Goal: Task Accomplishment & Management: Manage account settings

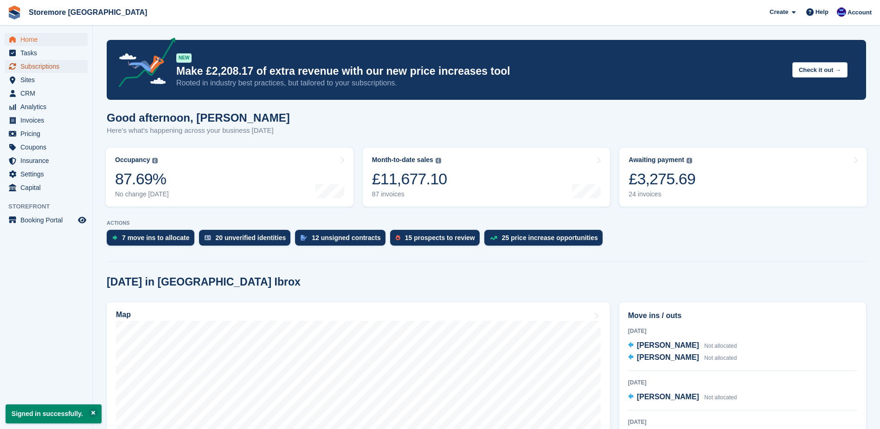
click at [44, 62] on span "Subscriptions" at bounding box center [48, 66] width 56 height 13
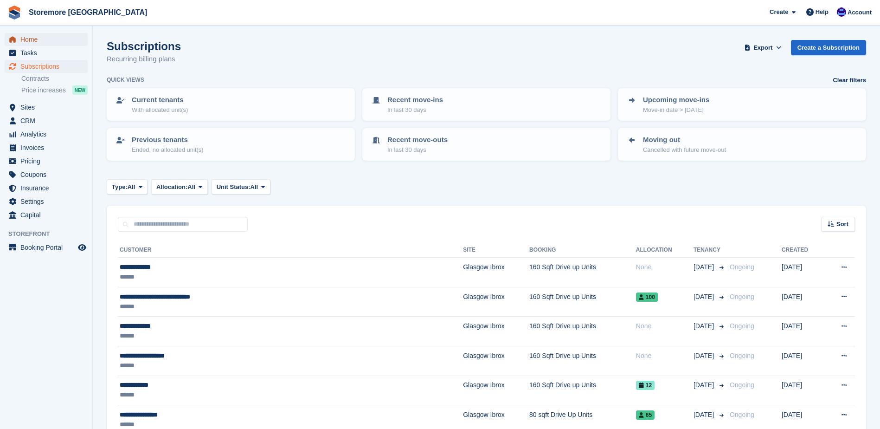
click at [60, 38] on span "Home" at bounding box center [48, 39] width 56 height 13
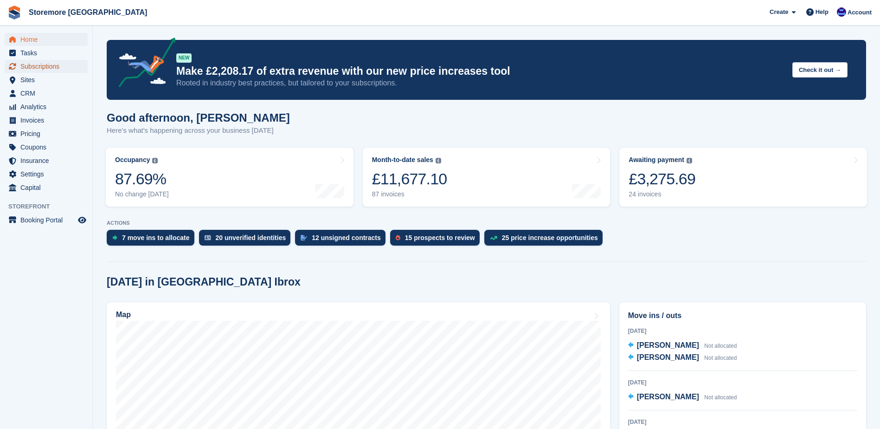
click at [75, 64] on span "Subscriptions" at bounding box center [48, 66] width 56 height 13
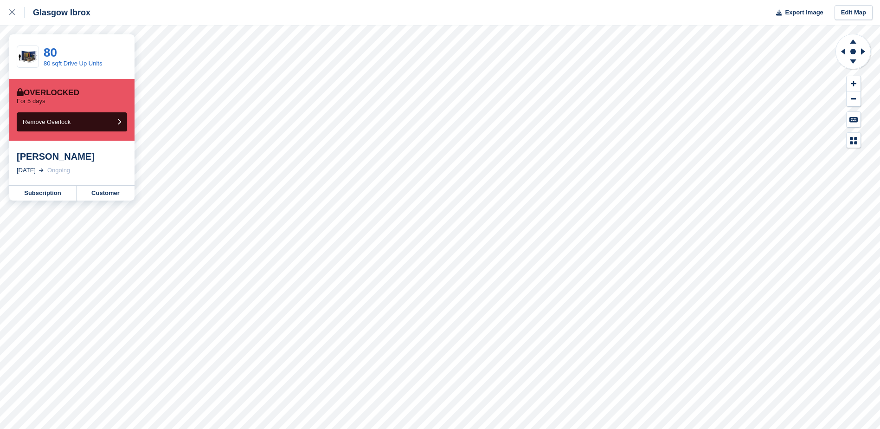
click at [59, 157] on div "[PERSON_NAME]" at bounding box center [72, 156] width 110 height 11
click at [38, 194] on link "Subscription" at bounding box center [42, 193] width 67 height 15
click at [42, 192] on link "Subscription" at bounding box center [42, 193] width 67 height 15
click at [11, 12] on icon at bounding box center [12, 12] width 6 height 6
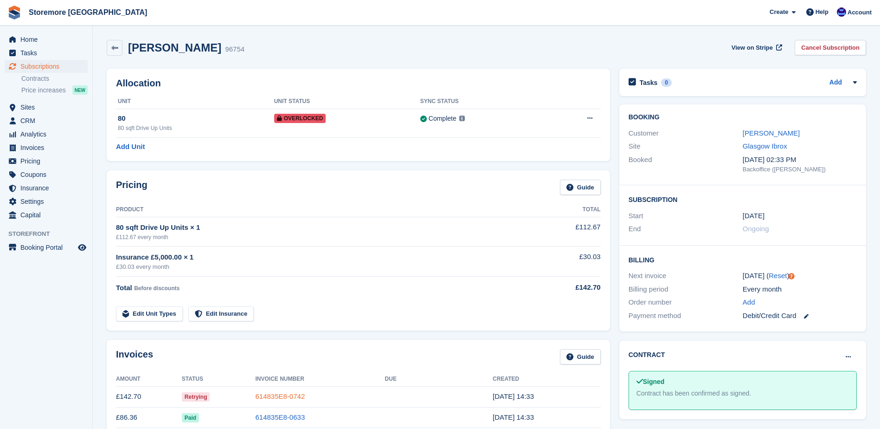
click at [279, 399] on link "614835E8-0742" at bounding box center [280, 396] width 50 height 8
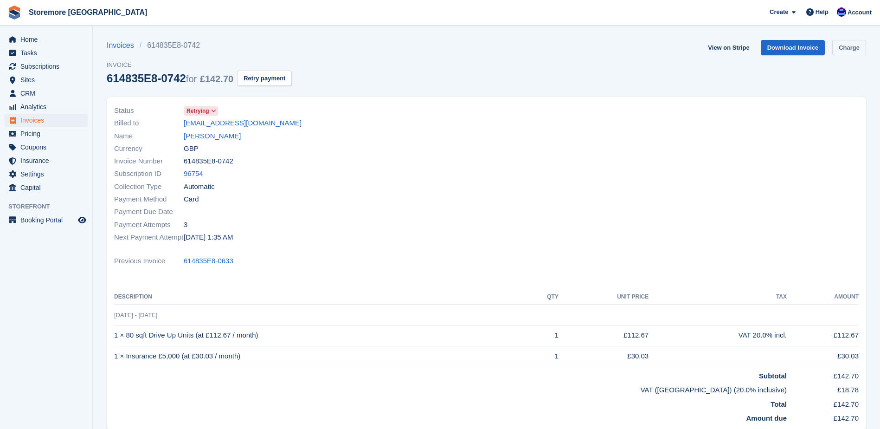
click at [851, 48] on link "Charge" at bounding box center [849, 47] width 34 height 15
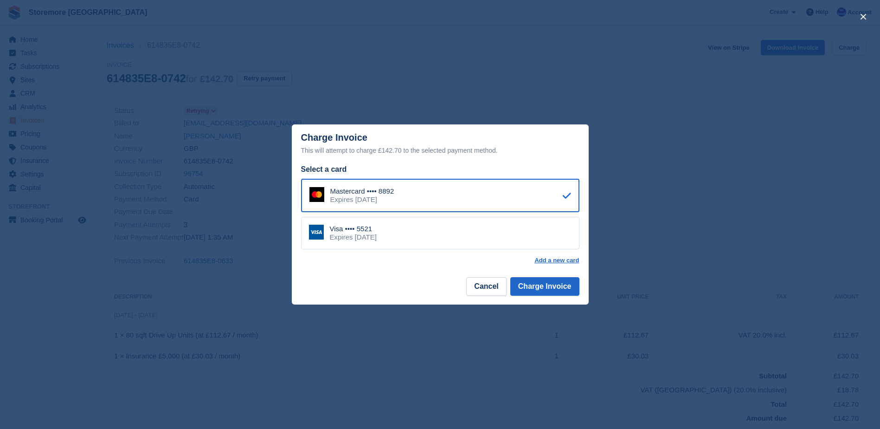
click at [468, 239] on div "Visa •••• 5521 Expires January 2029" at bounding box center [440, 233] width 278 height 32
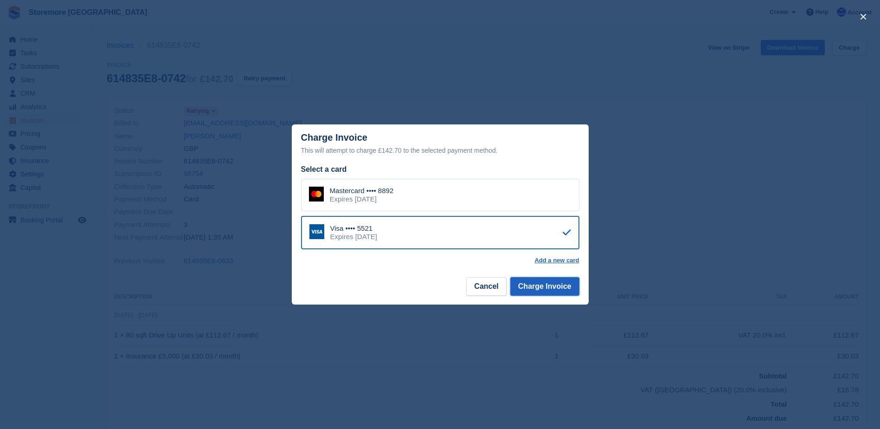
click at [542, 289] on button "Charge Invoice" at bounding box center [544, 286] width 69 height 19
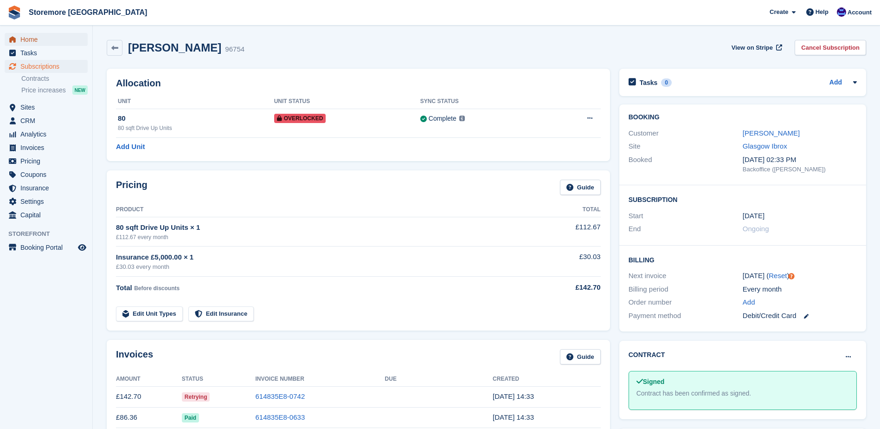
click at [58, 39] on span "Home" at bounding box center [48, 39] width 56 height 13
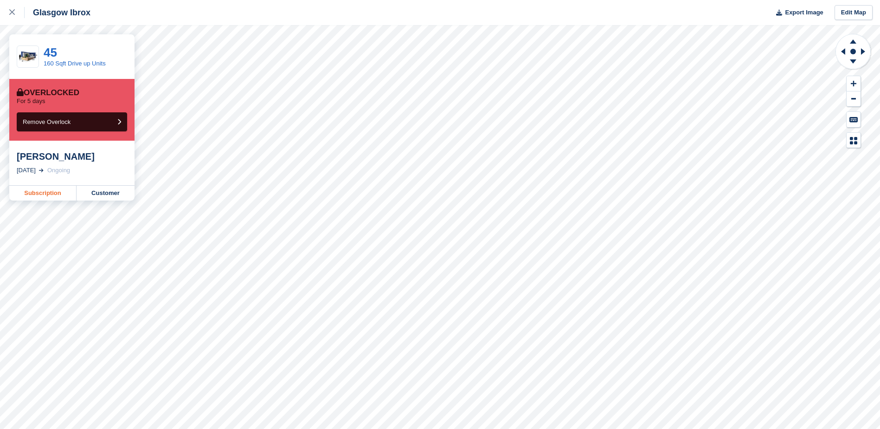
click at [55, 195] on link "Subscription" at bounding box center [42, 193] width 67 height 15
click at [45, 194] on link "Subscription" at bounding box center [42, 193] width 67 height 15
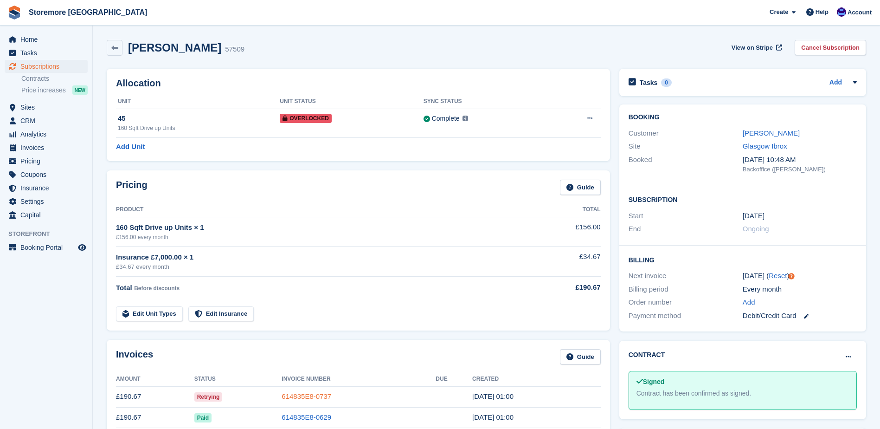
click at [297, 394] on link "614835E8-0737" at bounding box center [307, 396] width 50 height 8
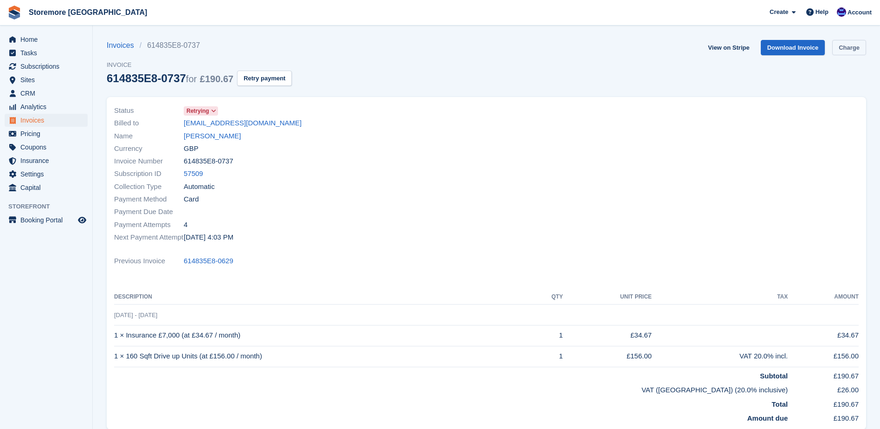
click at [861, 53] on link "Charge" at bounding box center [849, 47] width 34 height 15
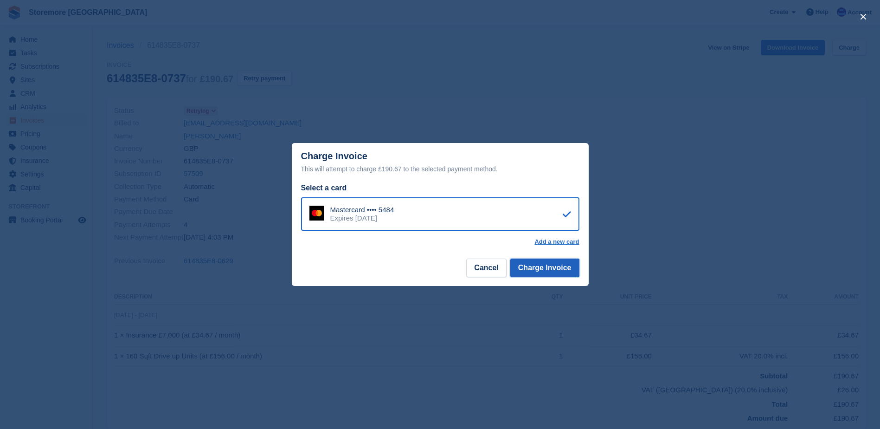
click at [543, 272] on button "Charge Invoice" at bounding box center [544, 267] width 69 height 19
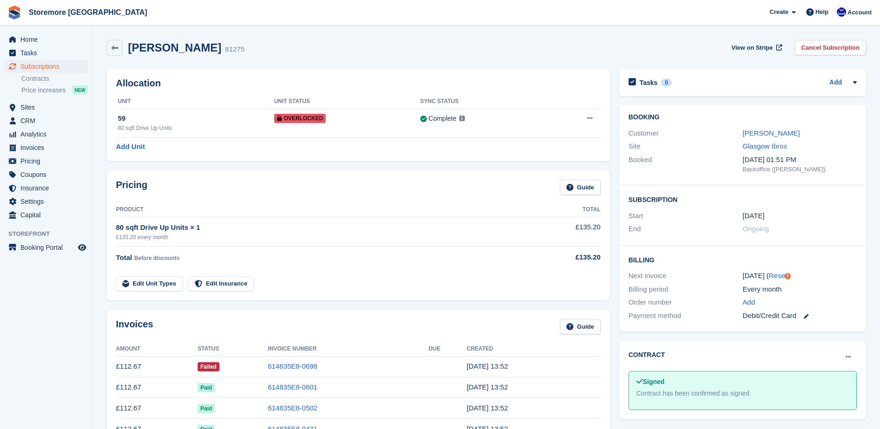
click at [300, 374] on td "614835E8-0698" at bounding box center [348, 366] width 161 height 21
click at [299, 368] on link "614835E8-0698" at bounding box center [293, 366] width 50 height 8
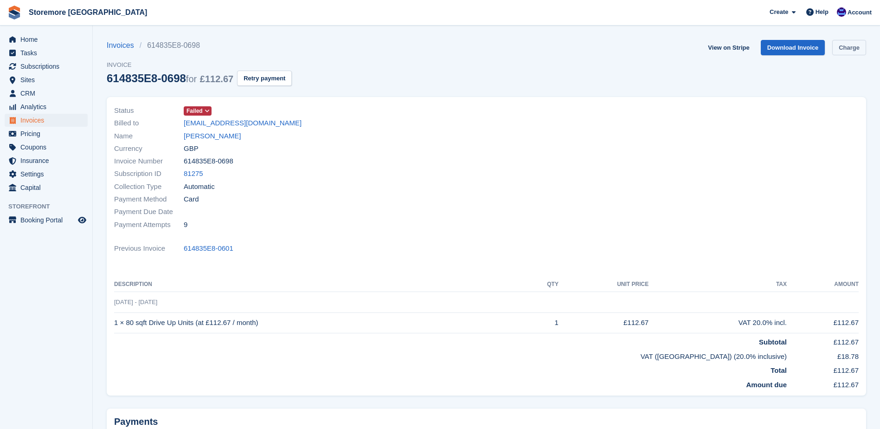
click at [848, 49] on link "Charge" at bounding box center [849, 47] width 34 height 15
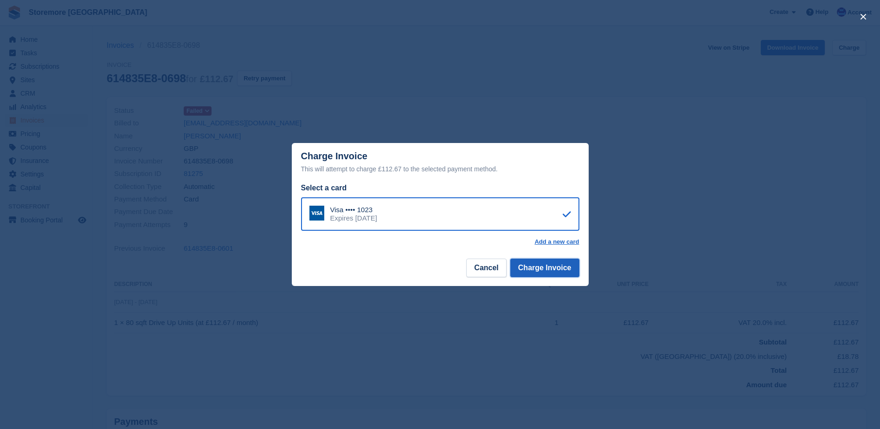
click at [545, 270] on button "Charge Invoice" at bounding box center [544, 267] width 69 height 19
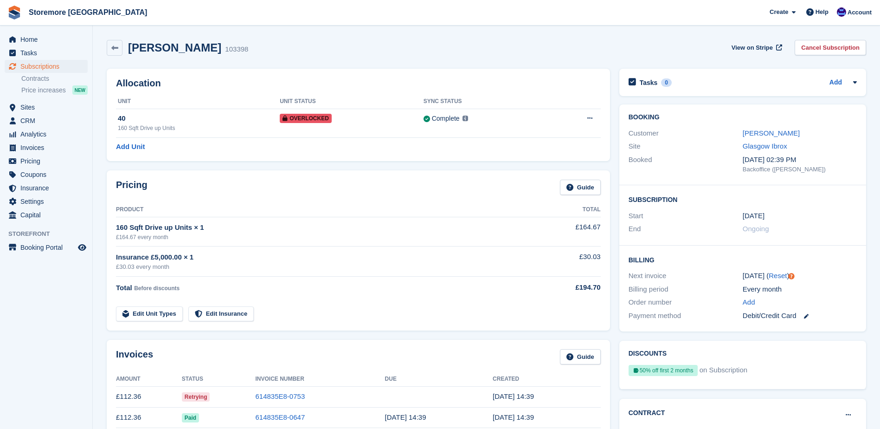
click at [799, 316] on link at bounding box center [803, 315] width 12 height 11
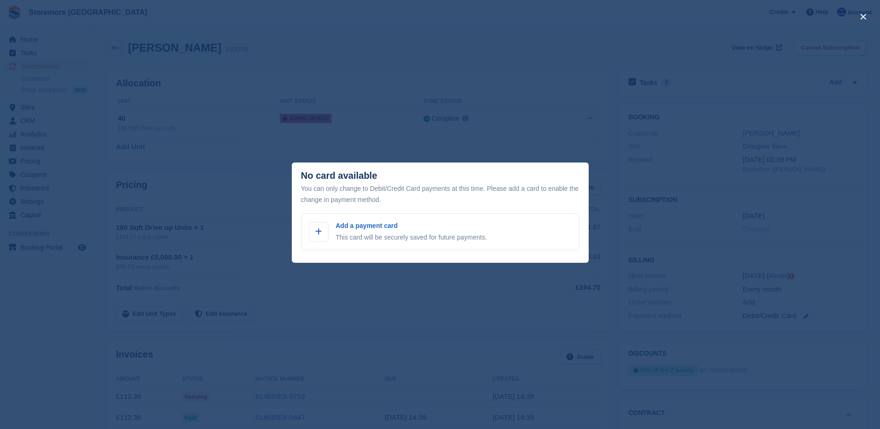
click at [446, 86] on div "close" at bounding box center [440, 214] width 880 height 429
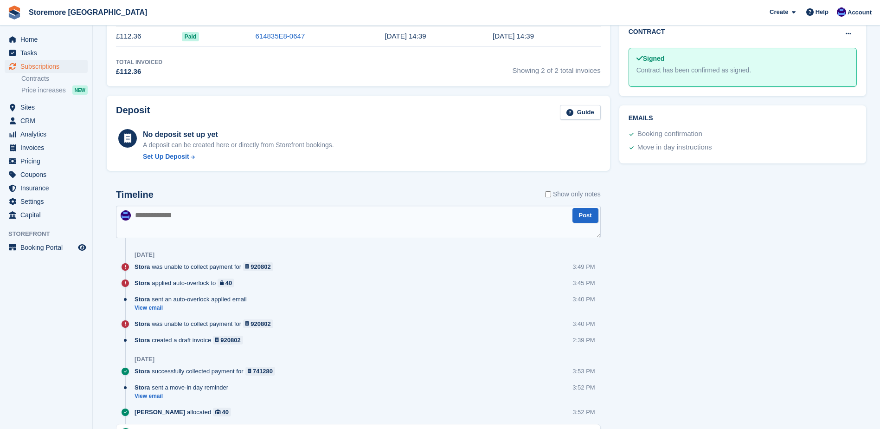
scroll to position [149, 0]
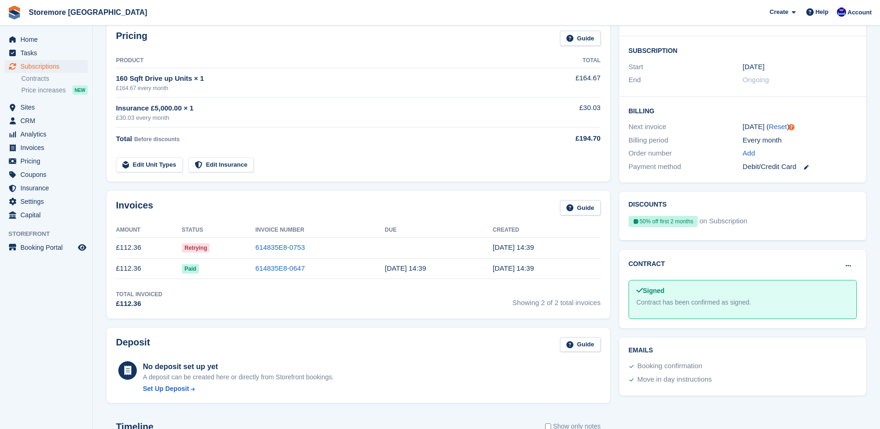
click at [685, 366] on div "Booking confirmation" at bounding box center [669, 365] width 65 height 11
click at [844, 264] on button at bounding box center [848, 266] width 17 height 14
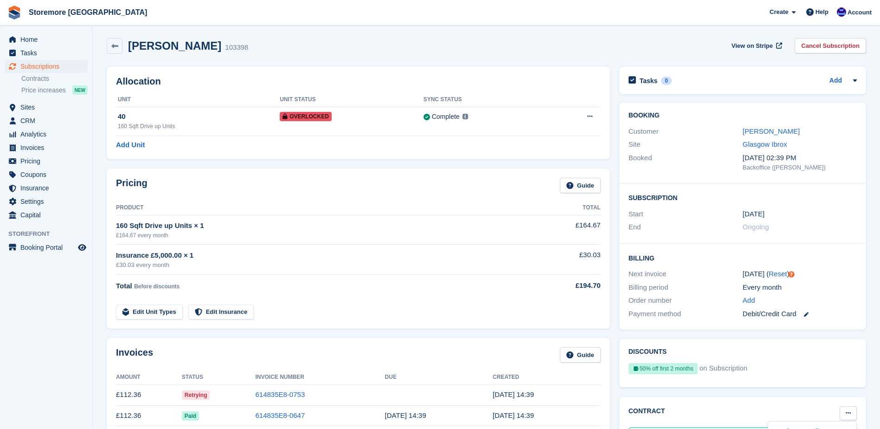
scroll to position [0, 0]
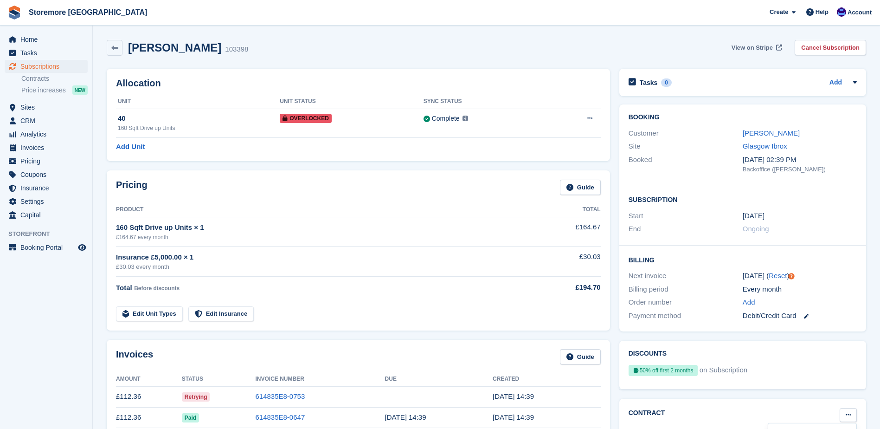
click at [751, 52] on link "View on Stripe" at bounding box center [756, 47] width 56 height 15
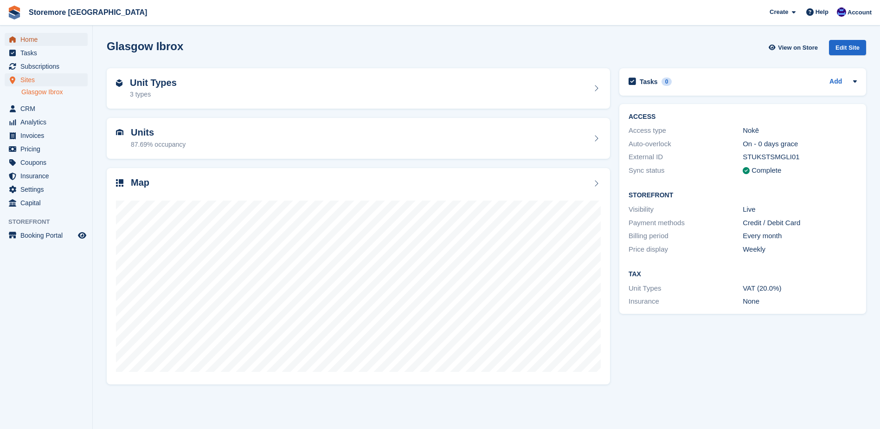
click at [60, 42] on span "Home" at bounding box center [48, 39] width 56 height 13
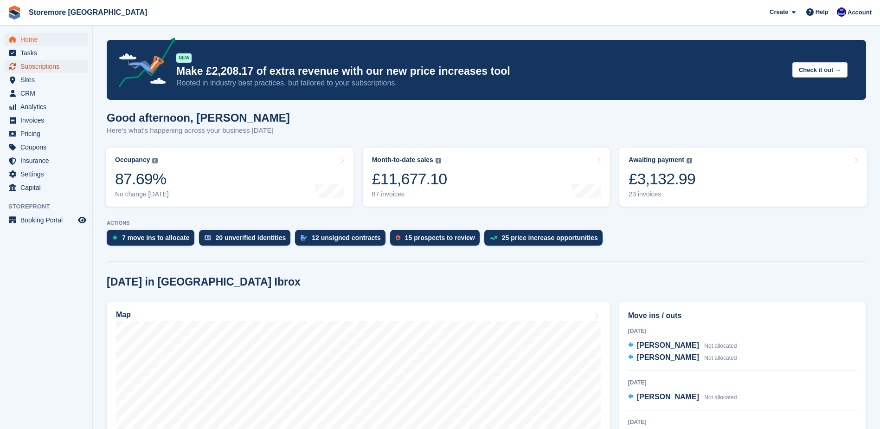
click at [63, 67] on span "Subscriptions" at bounding box center [48, 66] width 56 height 13
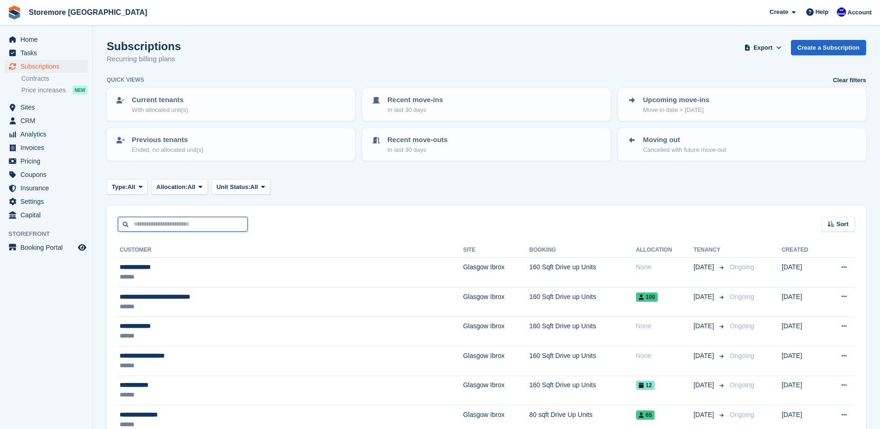
click at [176, 224] on input "text" at bounding box center [183, 224] width 130 height 15
type input "******"
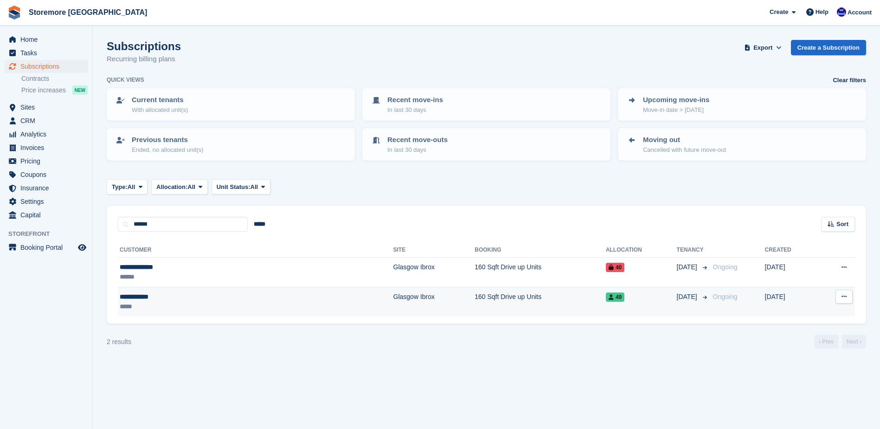
click at [174, 296] on div "**********" at bounding box center [189, 297] width 138 height 10
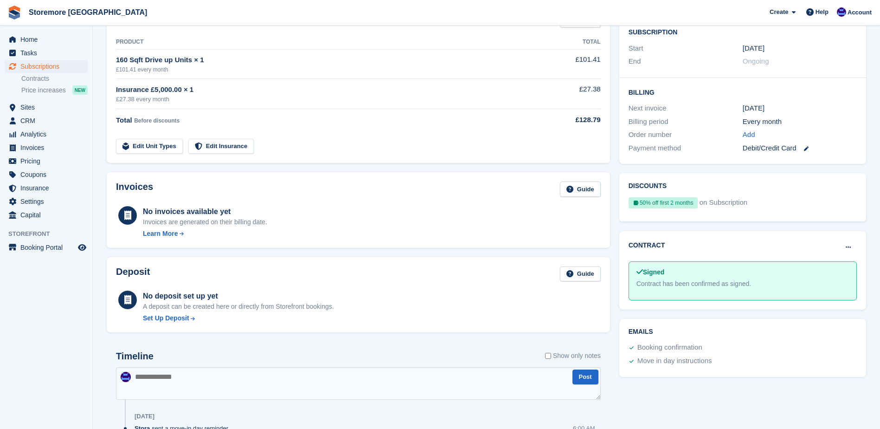
scroll to position [186, 0]
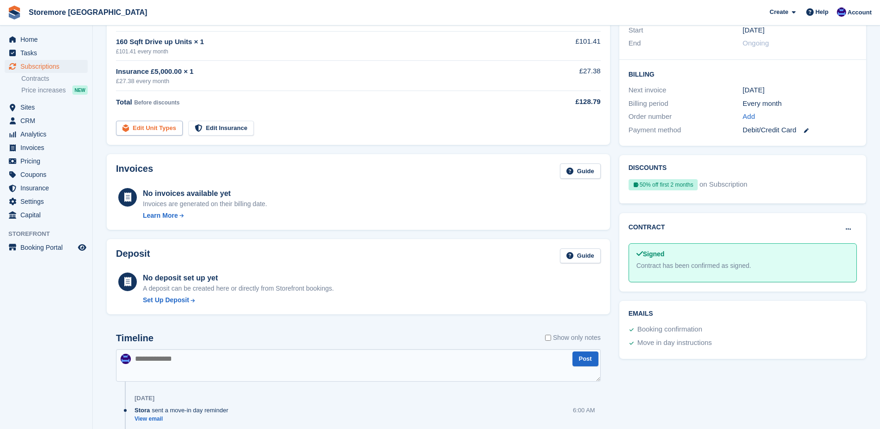
click at [168, 125] on link "Edit Unit Types" at bounding box center [149, 128] width 67 height 15
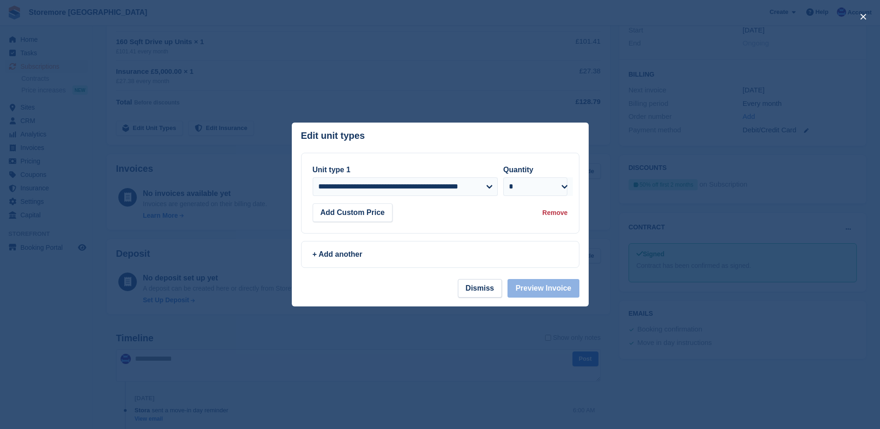
click at [357, 84] on div at bounding box center [440, 214] width 880 height 429
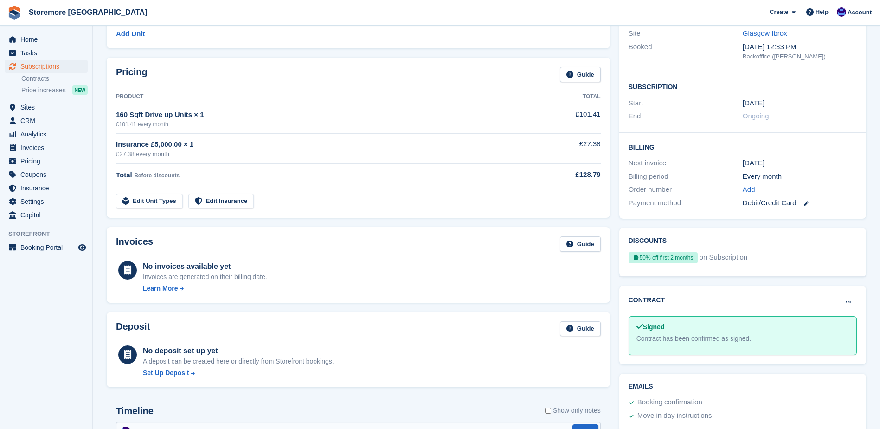
scroll to position [0, 0]
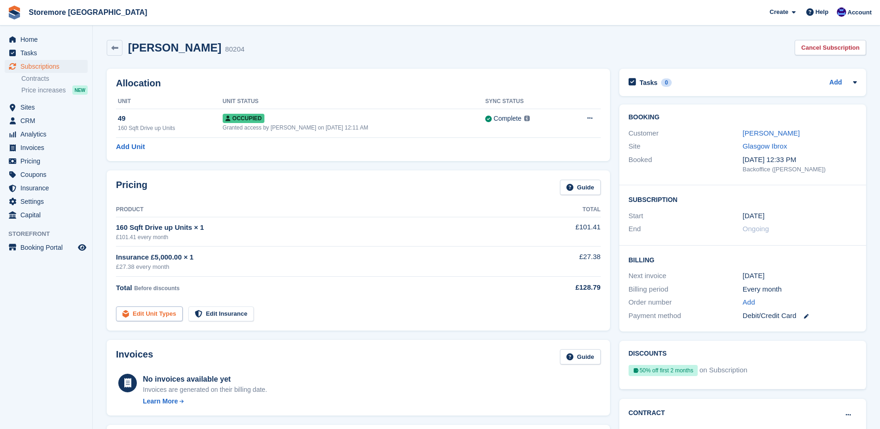
click at [132, 309] on link "Edit Unit Types" at bounding box center [149, 313] width 67 height 15
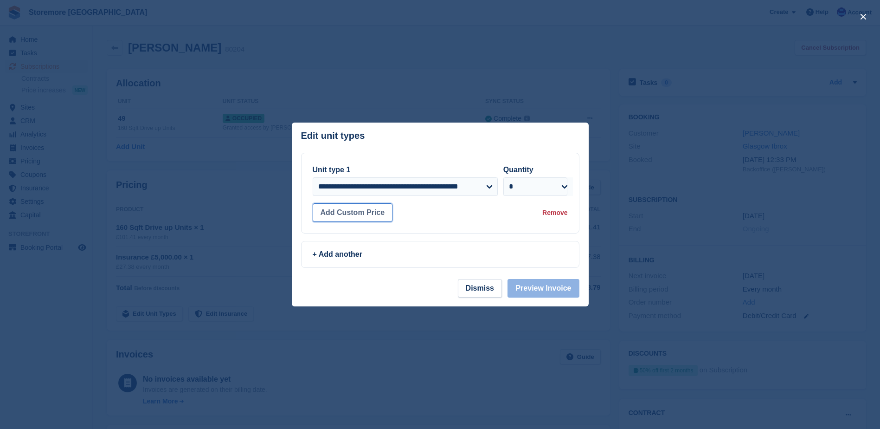
click at [368, 216] on button "Add Custom Price" at bounding box center [353, 212] width 80 height 19
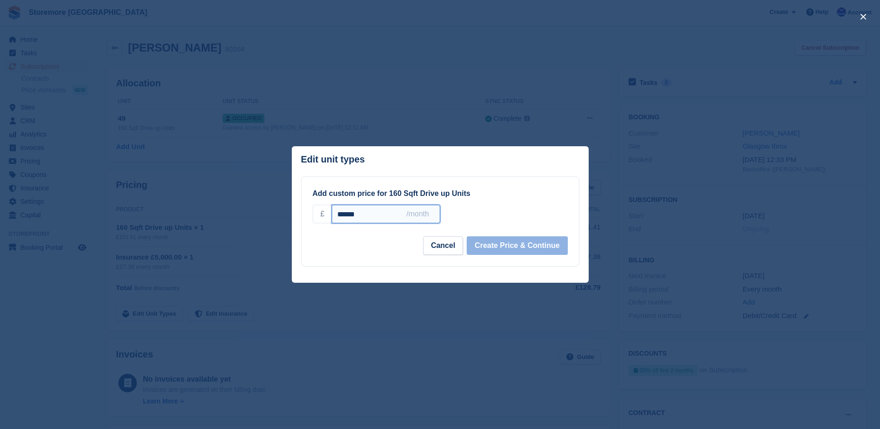
drag, startPoint x: 365, startPoint y: 214, endPoint x: 212, endPoint y: 219, distance: 152.7
click at [230, 214] on div "**********" at bounding box center [440, 214] width 880 height 429
type input "******"
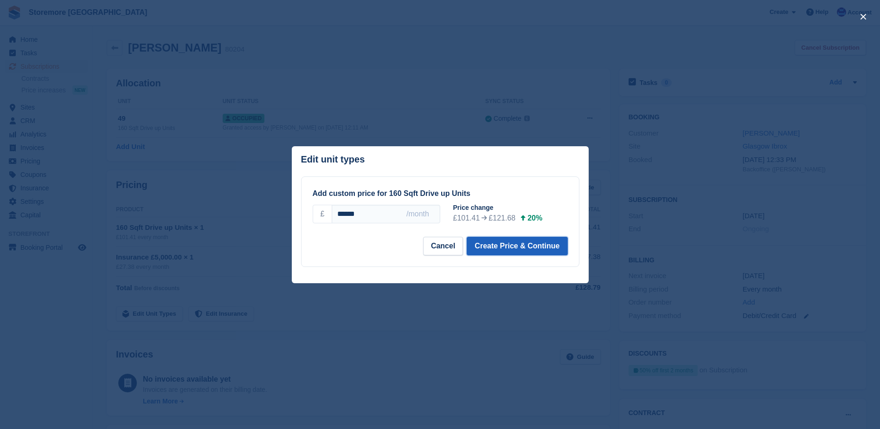
click at [476, 242] on button "Create Price & Continue" at bounding box center [517, 246] width 101 height 19
select select "*****"
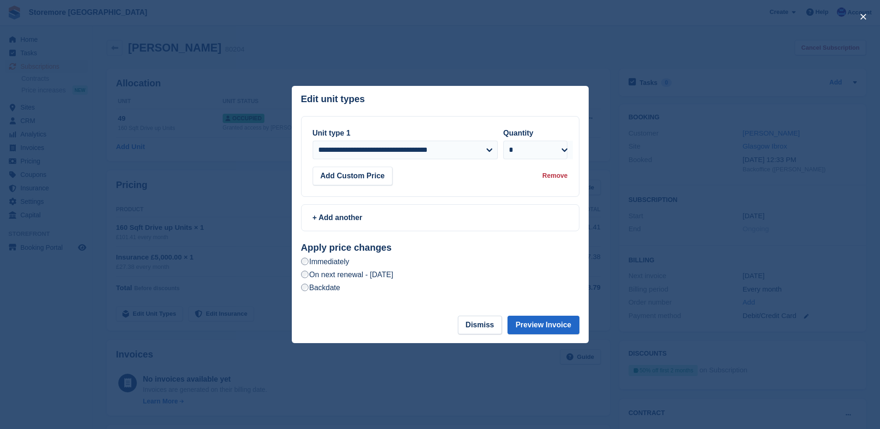
click at [507, 56] on div at bounding box center [440, 214] width 880 height 429
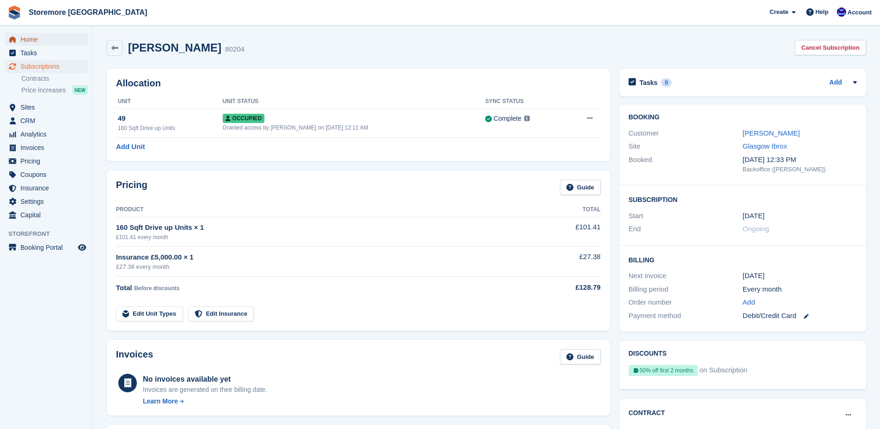
click at [64, 38] on span "Home" at bounding box center [48, 39] width 56 height 13
